Goal: Information Seeking & Learning: Find specific fact

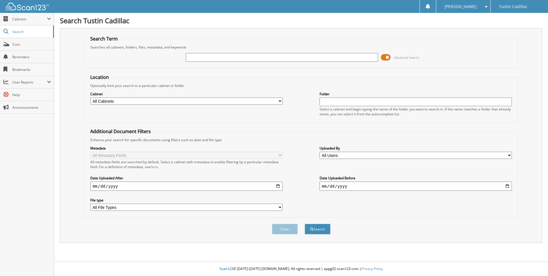
click at [221, 52] on div "Advanced Search" at bounding box center [300, 57] width 427 height 15
click at [227, 52] on div "Advanced Search" at bounding box center [300, 57] width 427 height 15
click at [228, 54] on input "text" at bounding box center [282, 57] width 192 height 9
type input "245822"
click at [304, 223] on button "Search" at bounding box center [317, 228] width 26 height 11
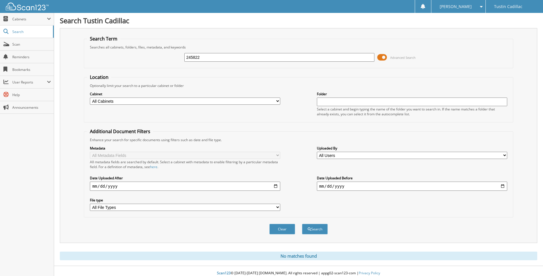
click at [327, 240] on div "Clear Search" at bounding box center [298, 228] width 429 height 23
click at [316, 228] on button "Search" at bounding box center [315, 228] width 26 height 11
click at [309, 228] on span "submit" at bounding box center [309, 228] width 3 height 3
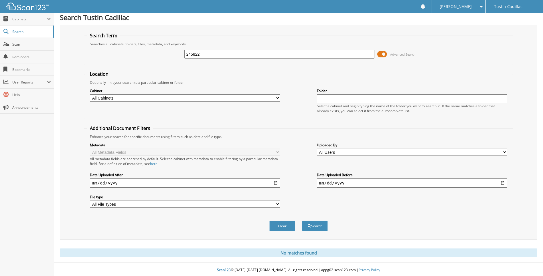
scroll to position [5, 0]
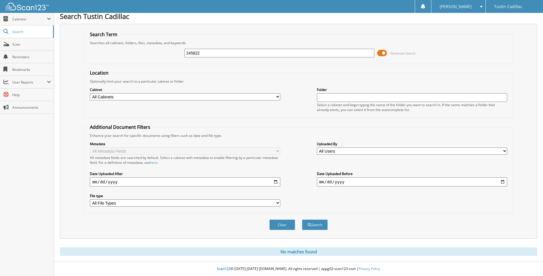
click at [232, 47] on div "245822 Advanced Search" at bounding box center [298, 52] width 423 height 15
click at [231, 57] on input "245822" at bounding box center [279, 53] width 190 height 9
type input "k"
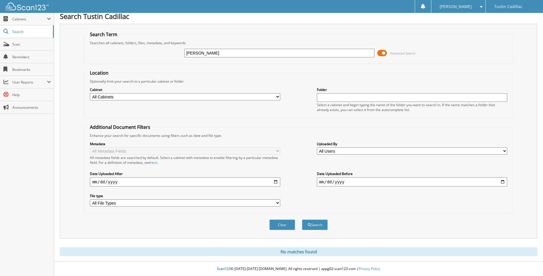
type input "[PERSON_NAME]"
click at [302, 219] on button "Search" at bounding box center [315, 224] width 26 height 11
